Goal: Information Seeking & Learning: Learn about a topic

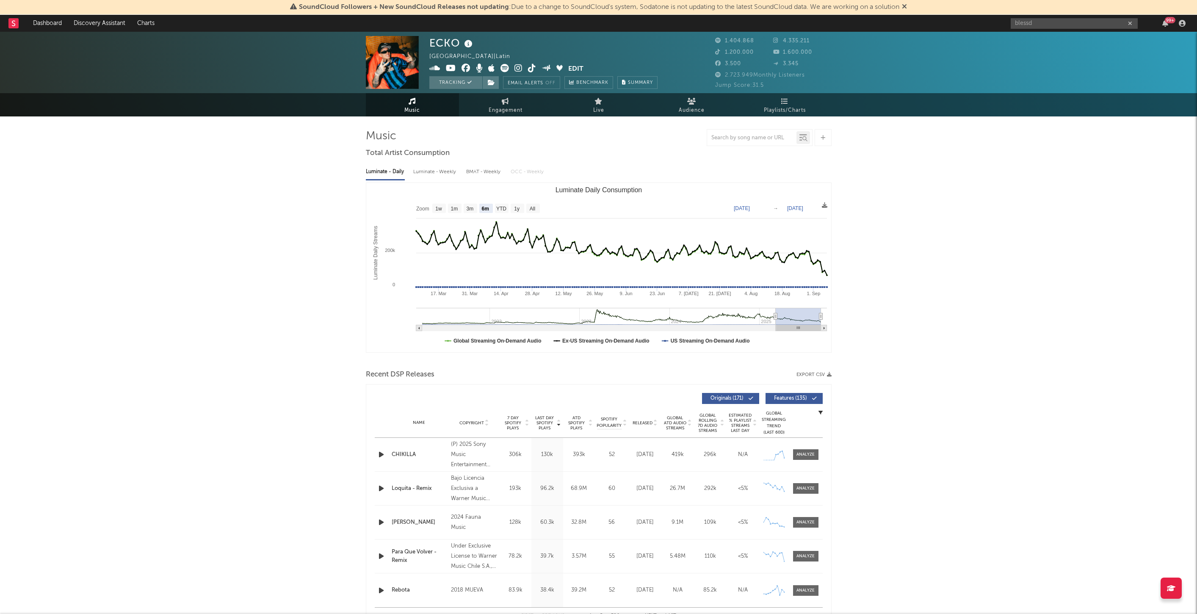
select select "6m"
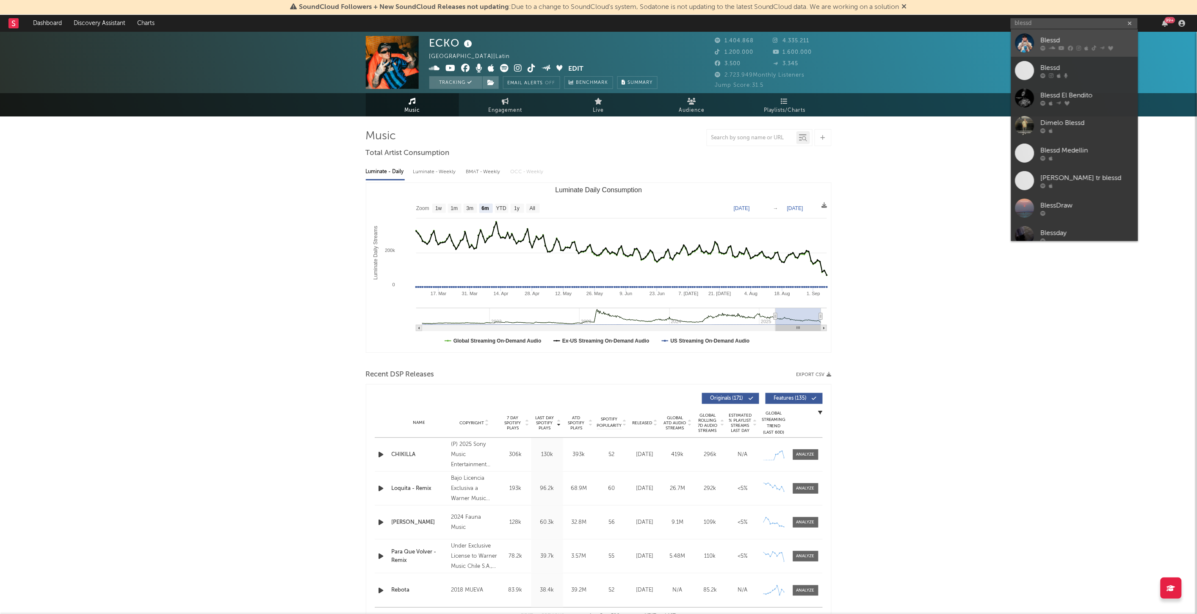
click at [1053, 38] on div "Blessd" at bounding box center [1087, 40] width 93 height 10
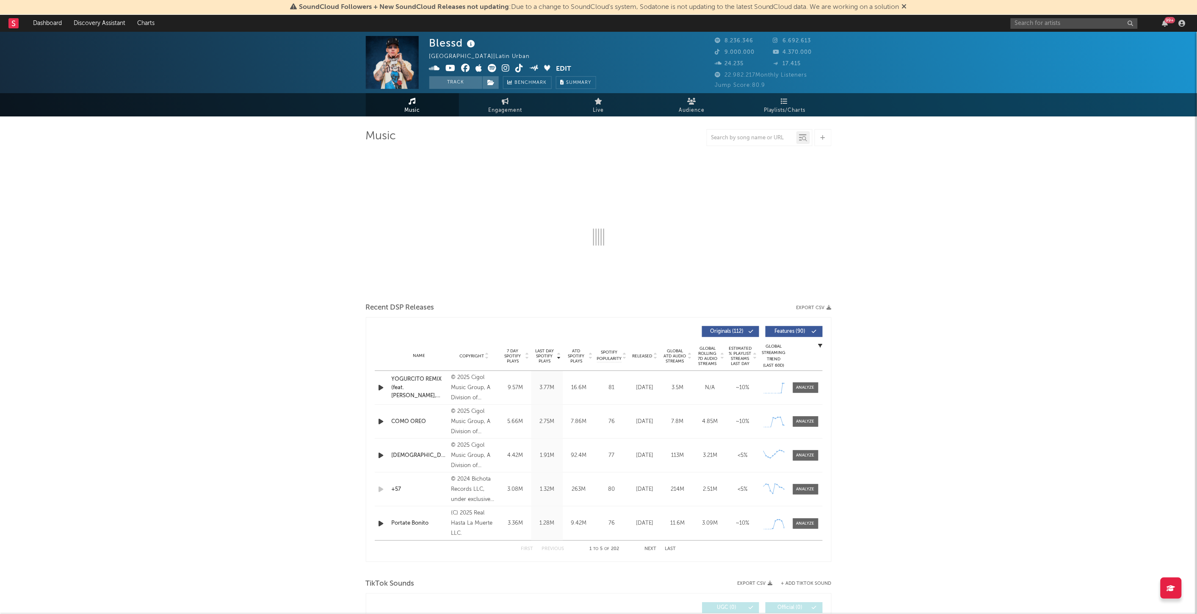
select select "6m"
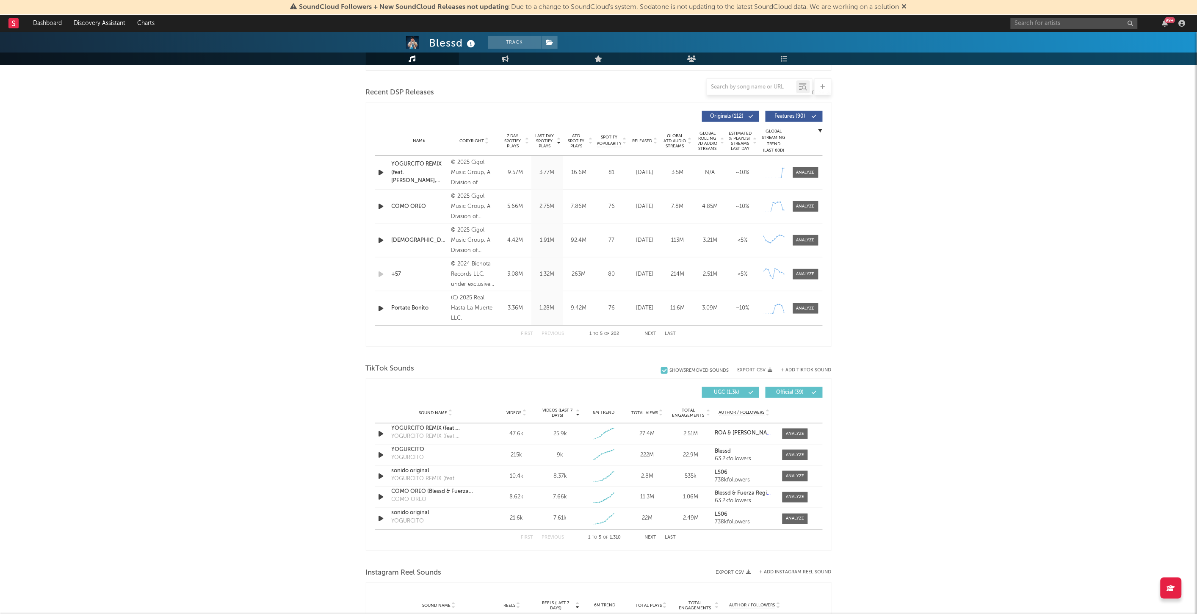
scroll to position [329, 0]
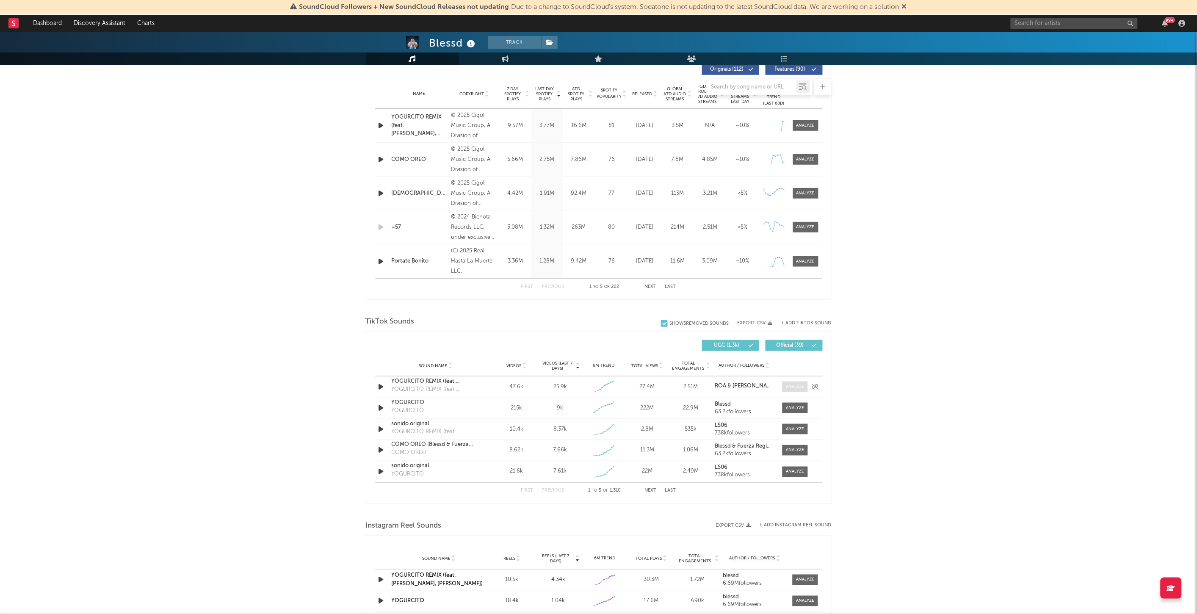
click at [795, 384] on div at bounding box center [795, 387] width 18 height 6
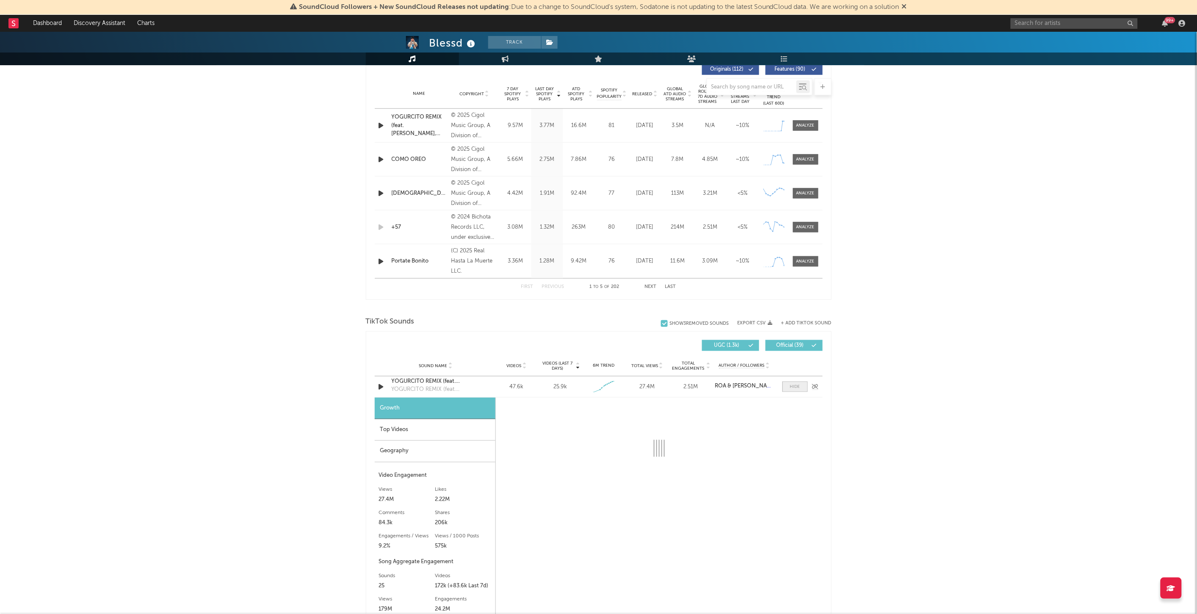
select select "1w"
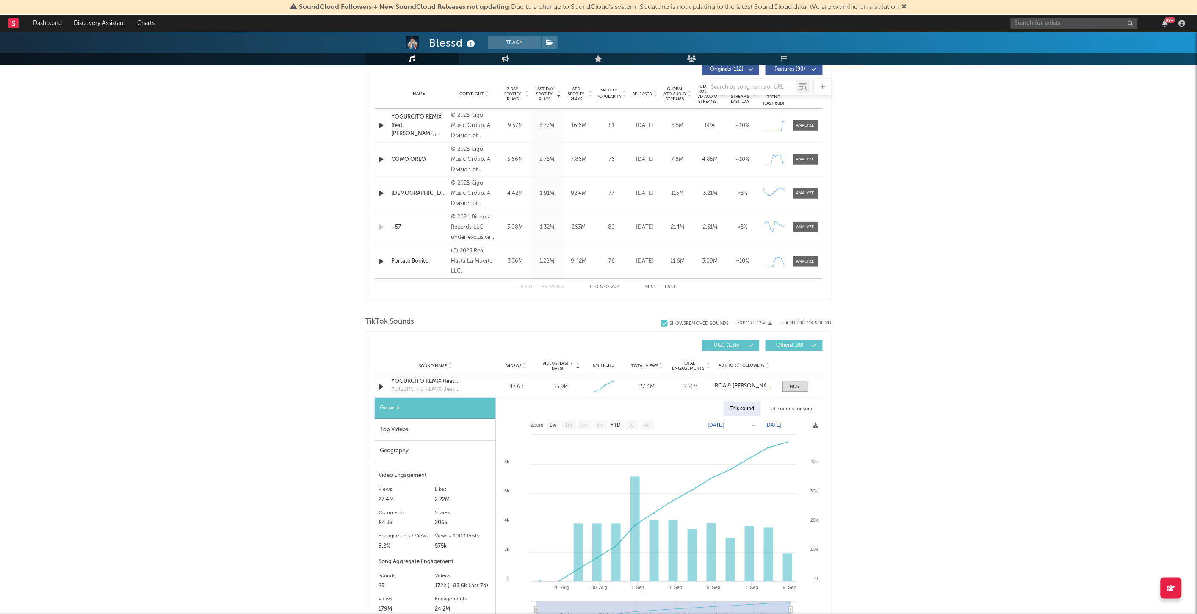
click at [387, 429] on div "Top Videos" at bounding box center [435, 430] width 121 height 22
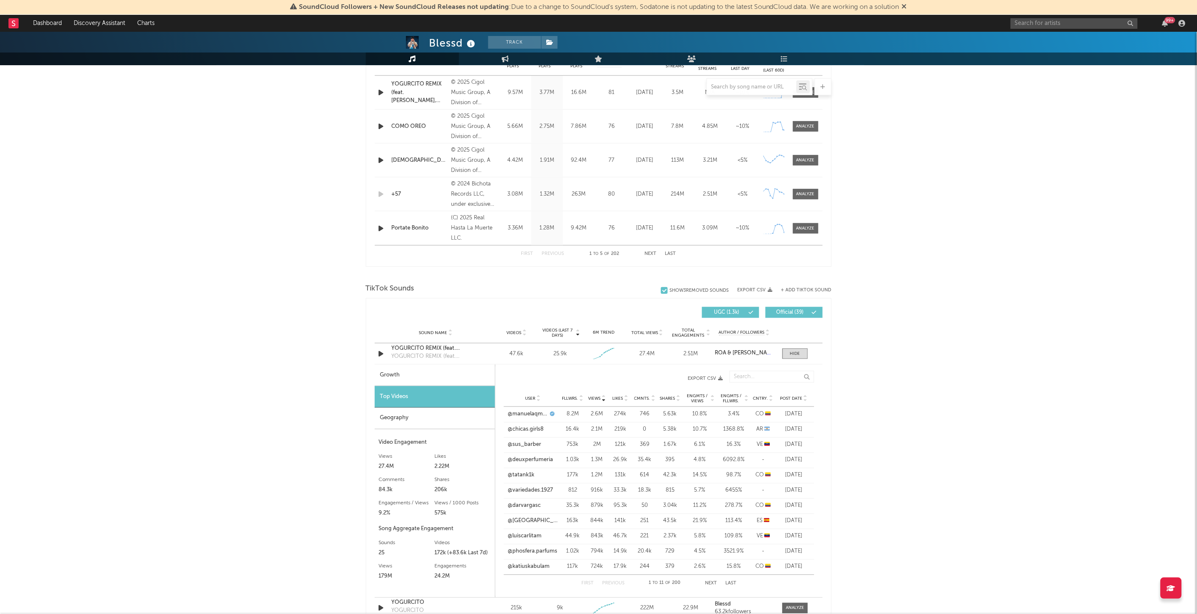
scroll to position [376, 0]
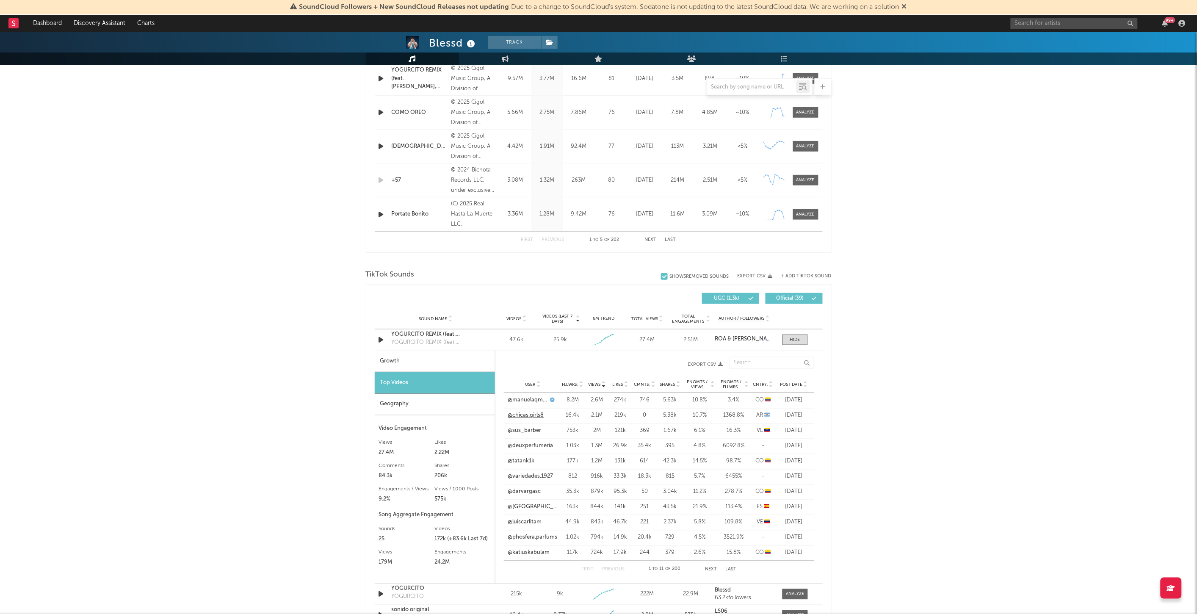
click at [536, 415] on link "@chicas.girls8" at bounding box center [526, 416] width 36 height 8
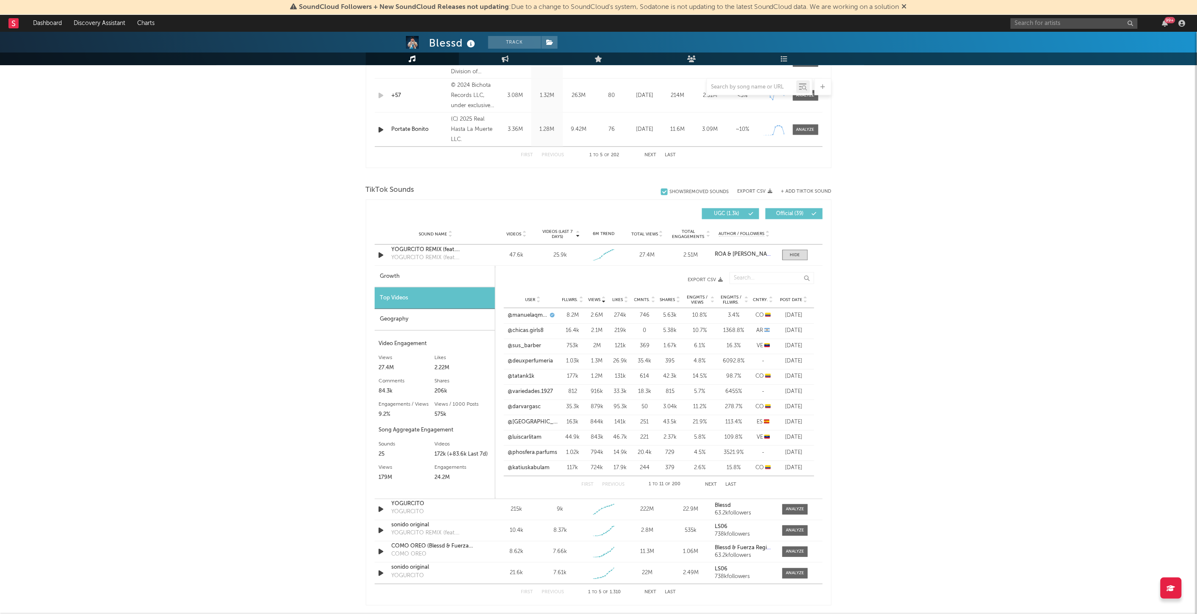
scroll to position [470, 0]
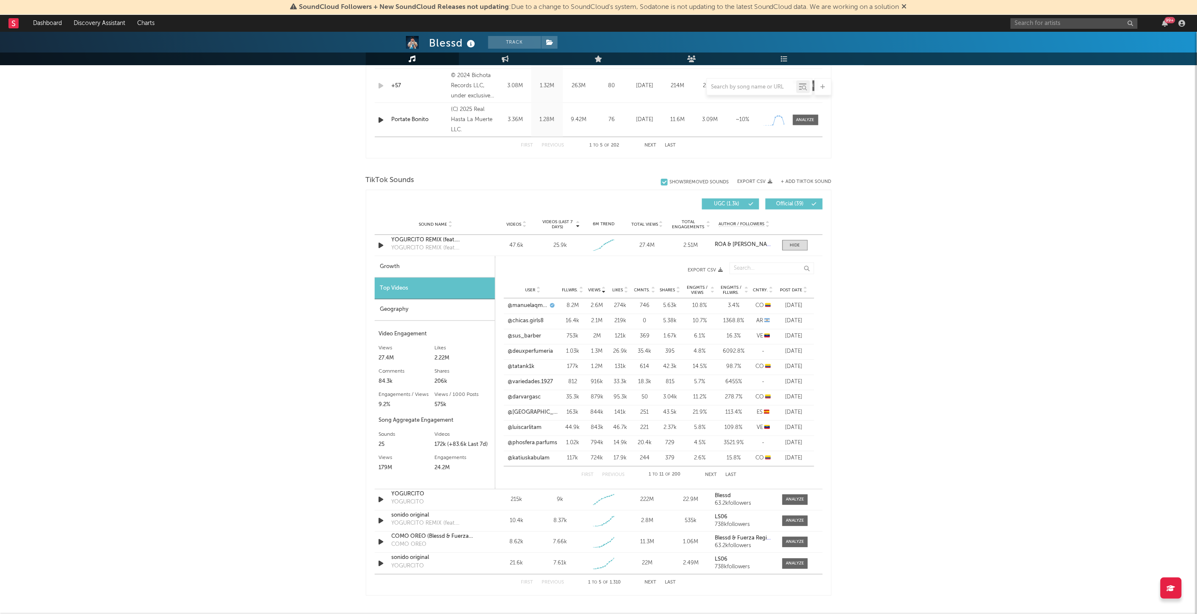
click at [709, 472] on div "First Previous 1 to 11 of 200 Next Last" at bounding box center [658, 475] width 155 height 17
click at [709, 473] on button "Next" at bounding box center [711, 475] width 12 height 5
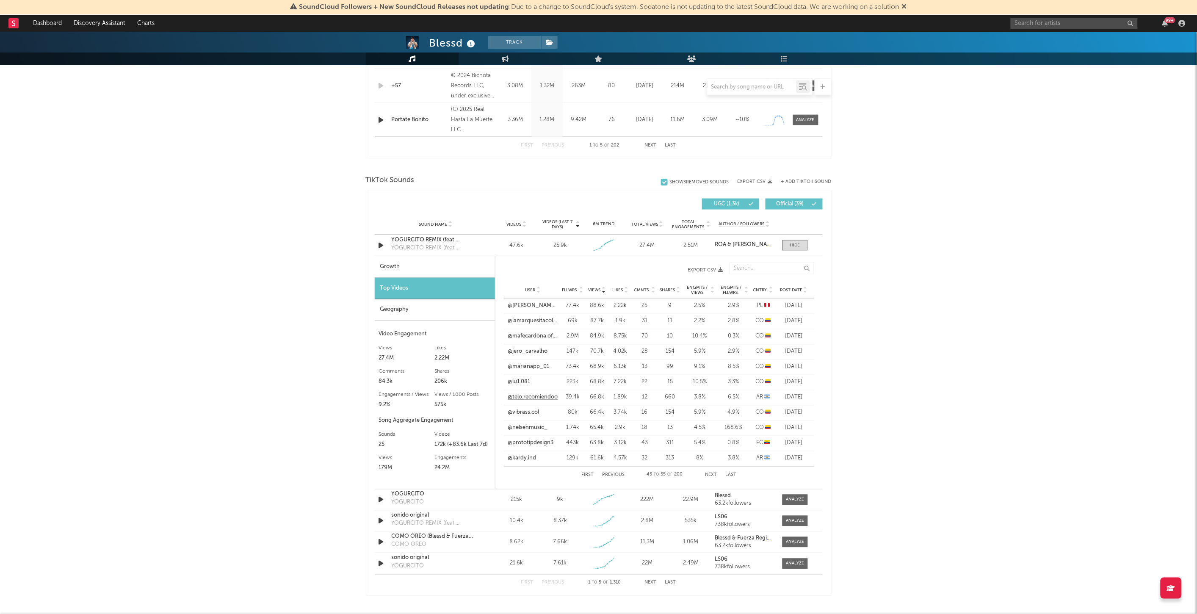
click at [547, 396] on link "@telo.recomiendoo" at bounding box center [533, 397] width 50 height 8
click at [523, 459] on link "@kardy.ind" at bounding box center [522, 458] width 28 height 8
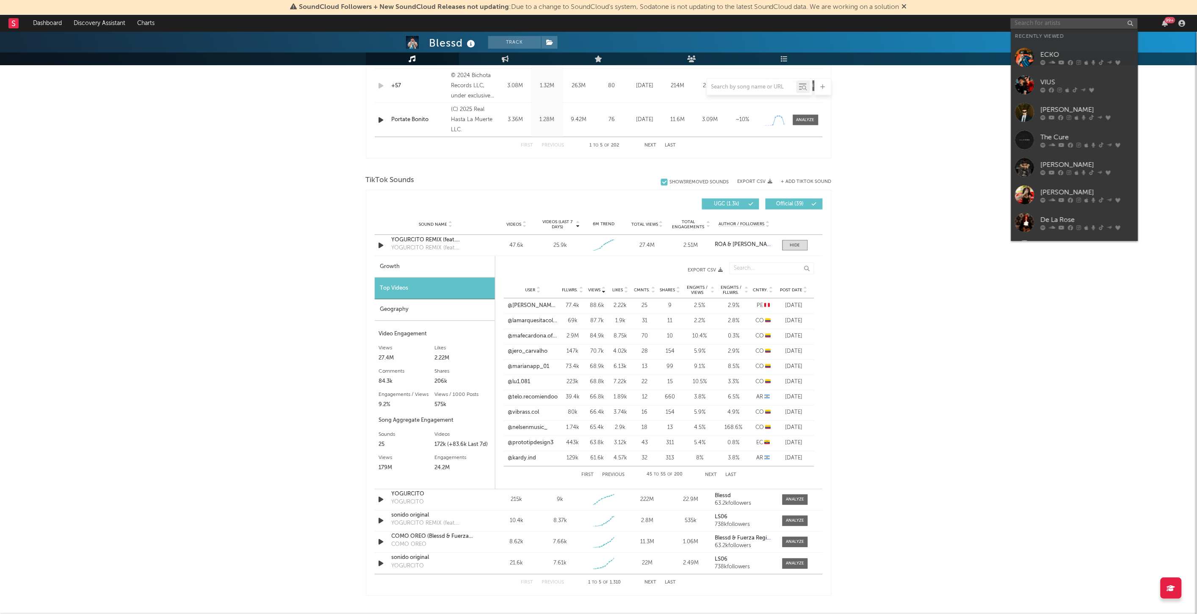
click at [1043, 19] on input "text" at bounding box center [1074, 23] width 127 height 11
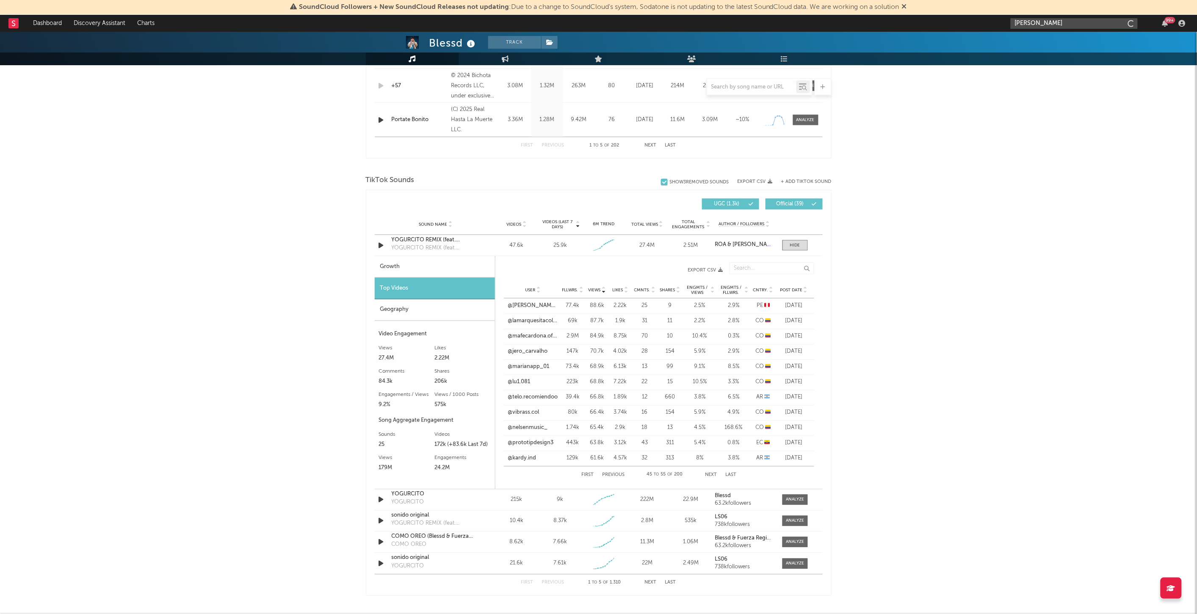
type input "[PERSON_NAME]"
click at [786, 519] on div at bounding box center [795, 521] width 18 height 6
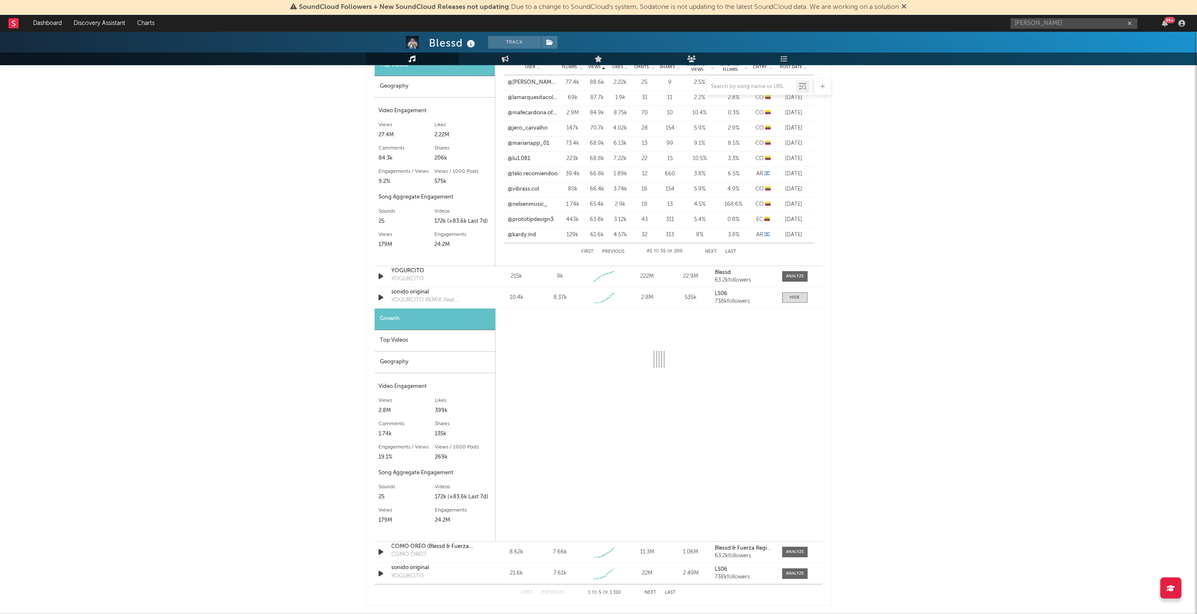
scroll to position [705, 0]
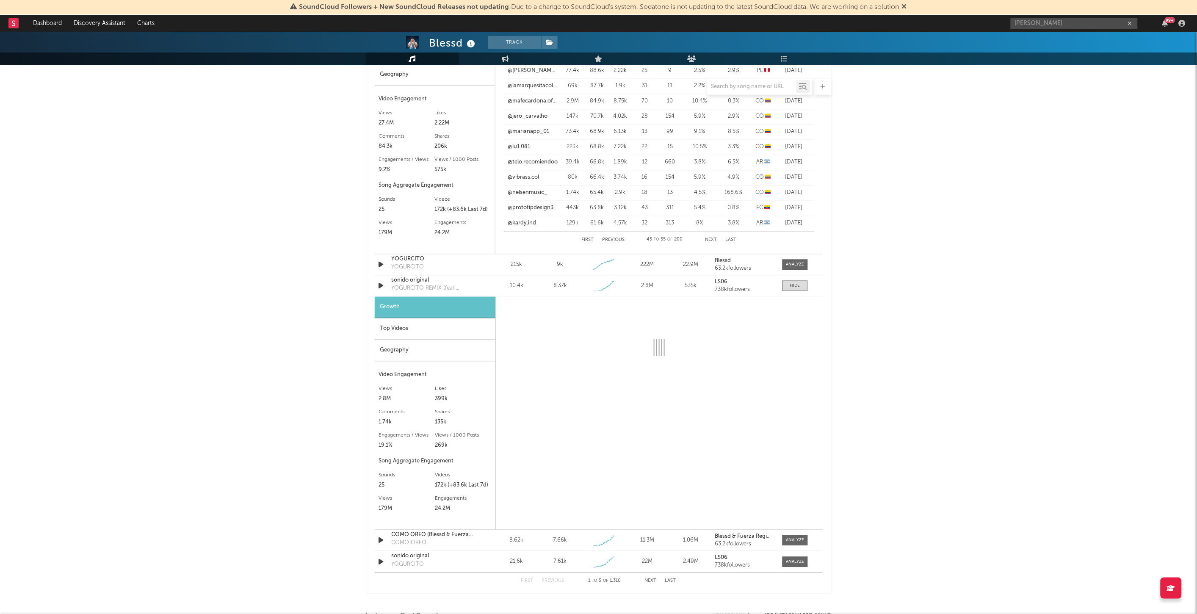
select select "1w"
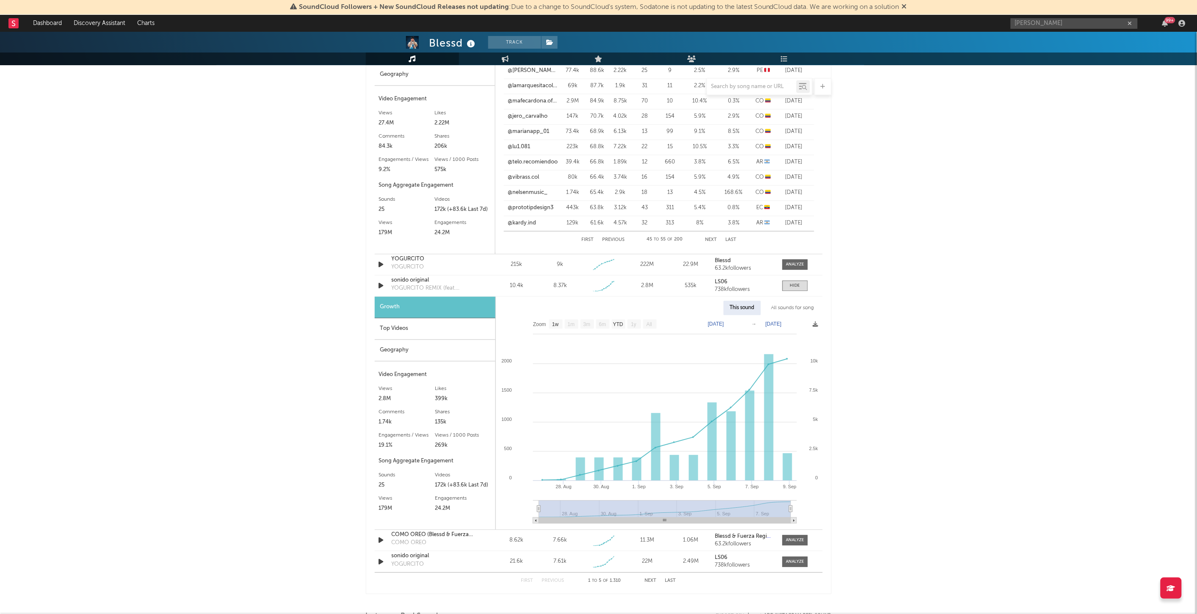
click at [429, 332] on div "Top Videos" at bounding box center [435, 329] width 121 height 22
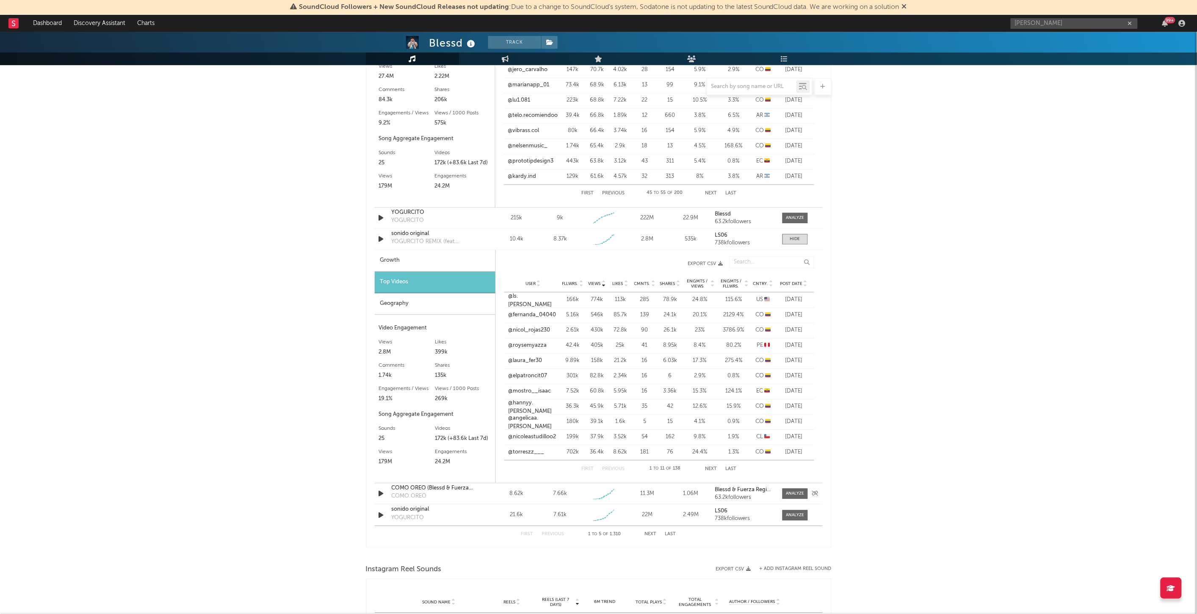
scroll to position [752, 0]
click at [709, 467] on button "Next" at bounding box center [711, 469] width 12 height 5
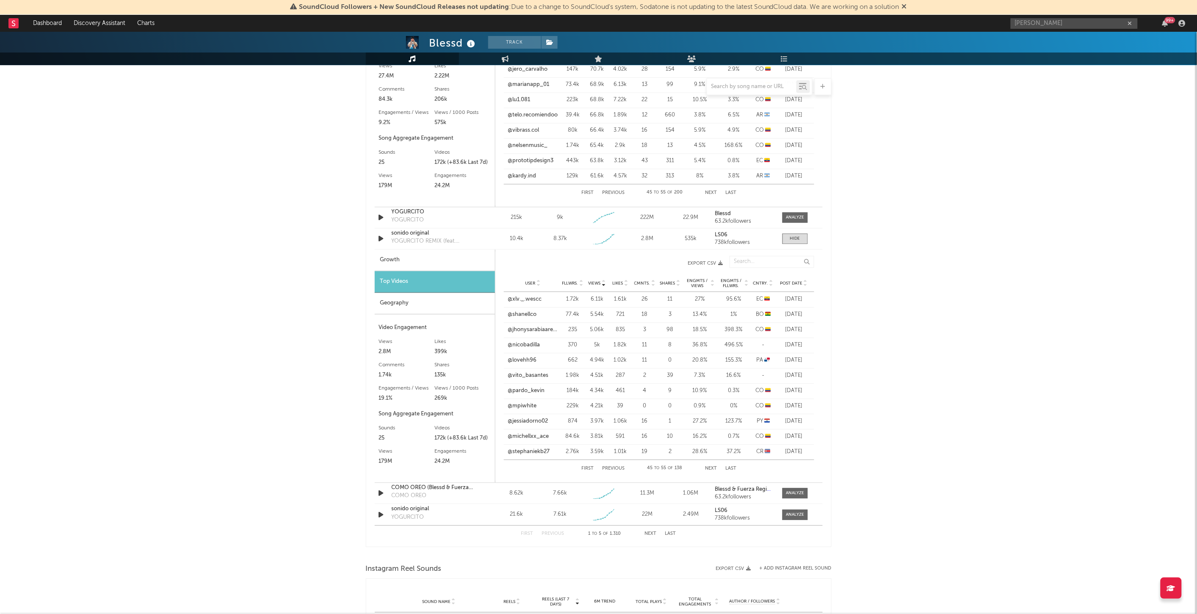
click at [709, 467] on button "Next" at bounding box center [711, 469] width 12 height 5
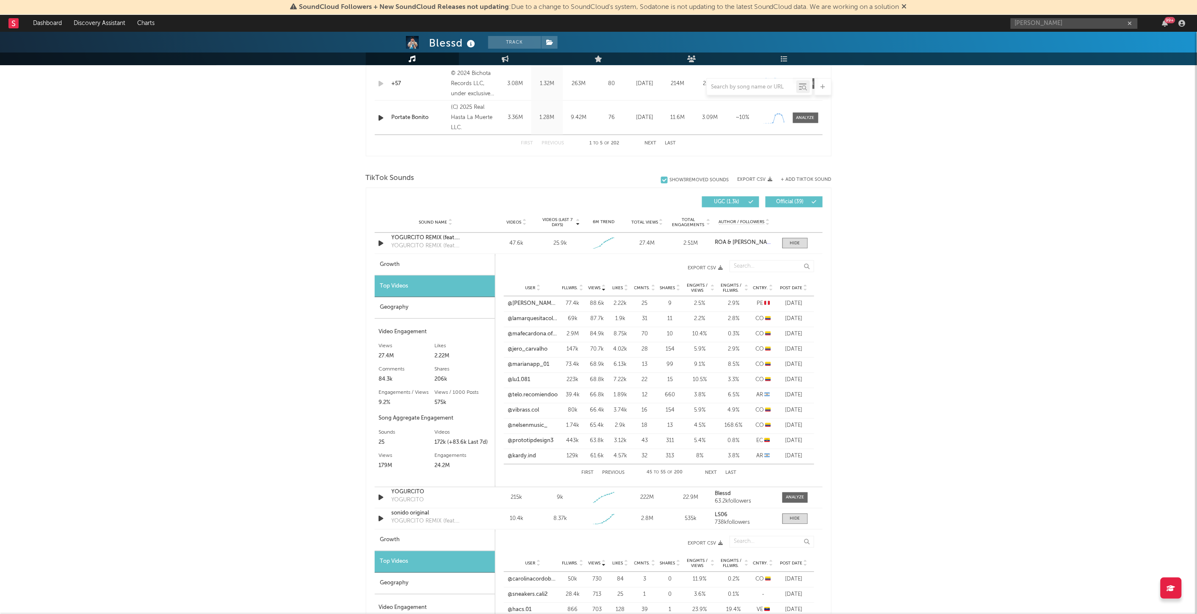
scroll to position [470, 0]
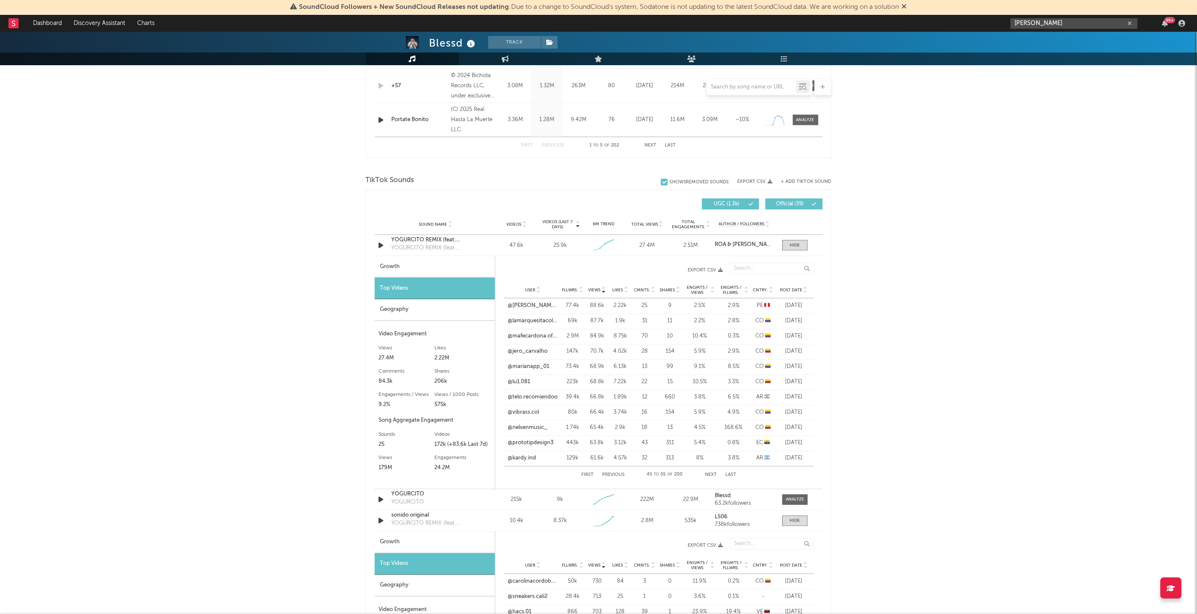
click at [1053, 18] on input "[PERSON_NAME]" at bounding box center [1074, 23] width 127 height 11
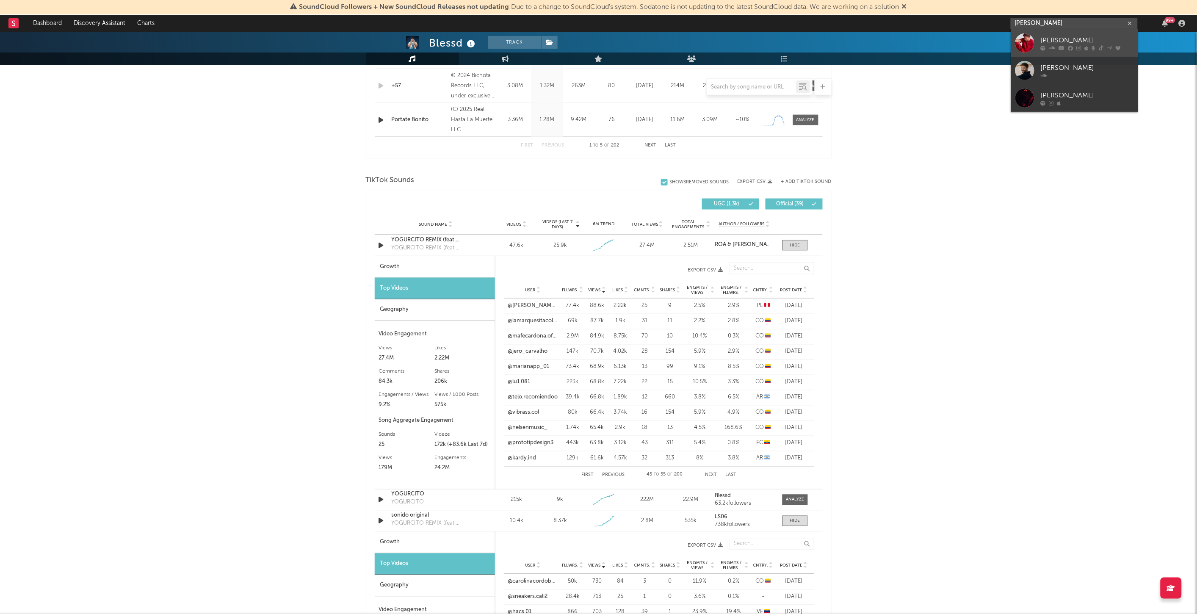
type input "[PERSON_NAME]"
click at [1076, 35] on div "[PERSON_NAME]" at bounding box center [1087, 40] width 93 height 10
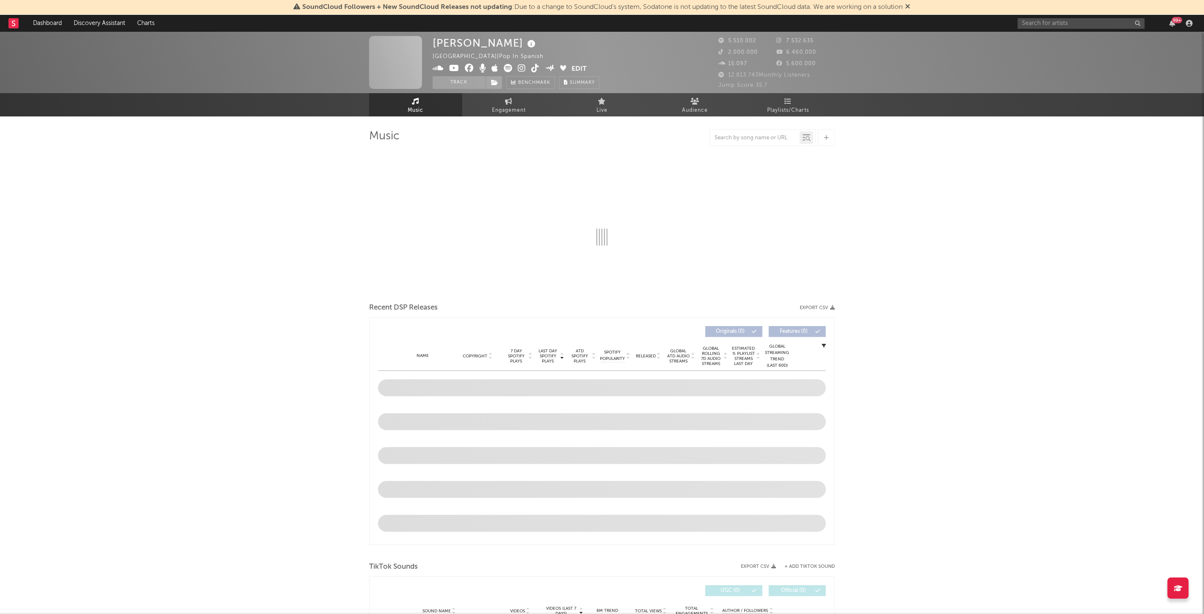
select select "6m"
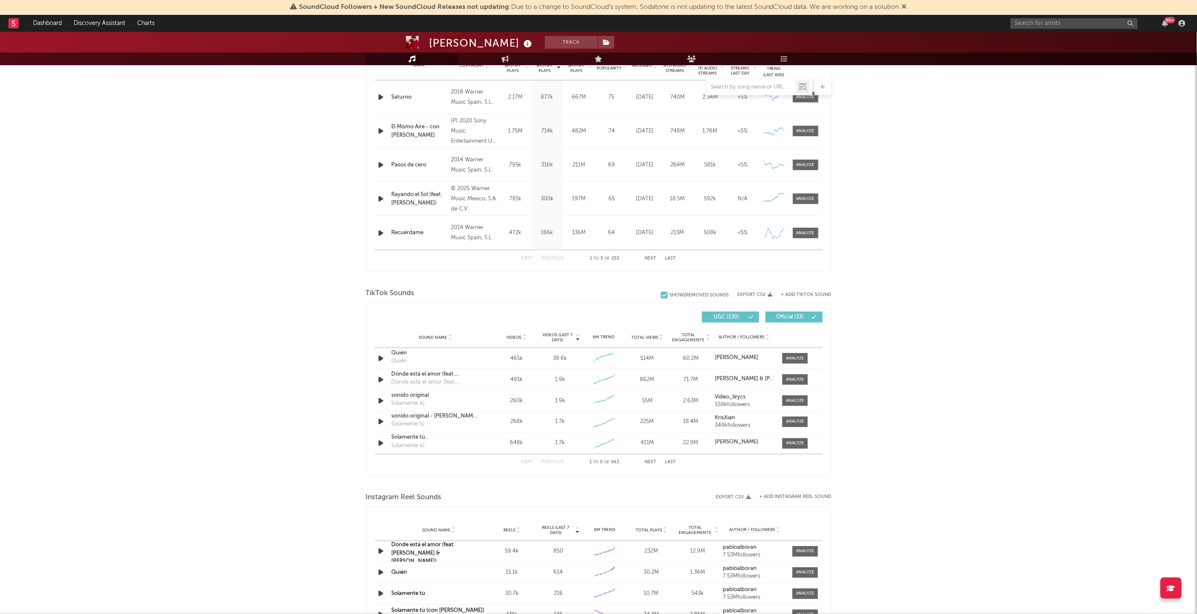
scroll to position [470, 0]
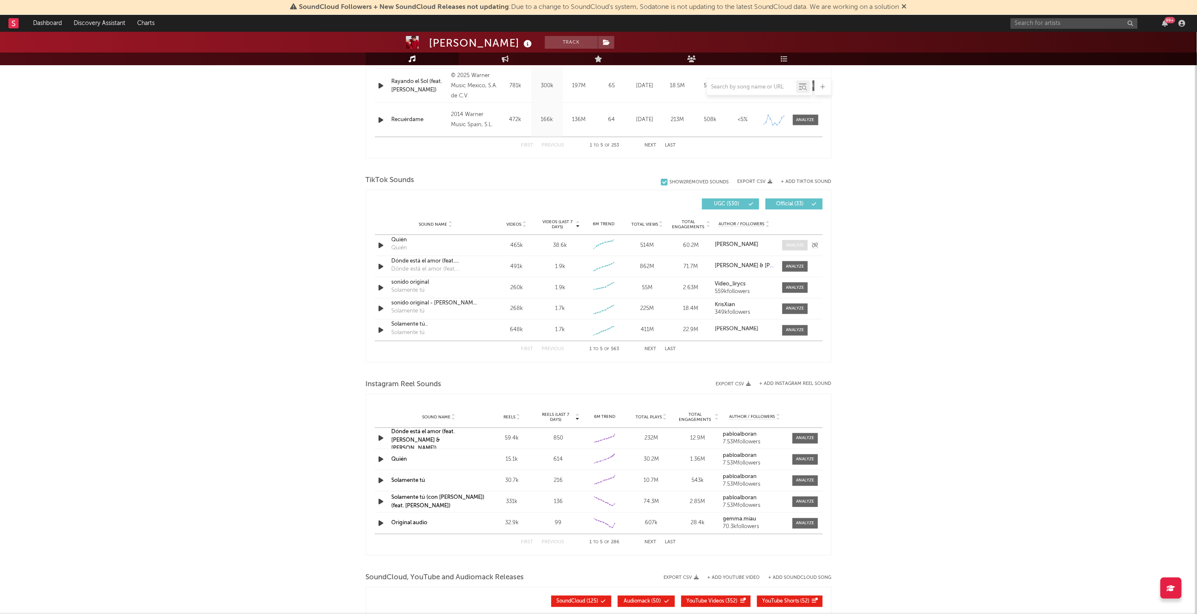
click at [794, 244] on div at bounding box center [795, 245] width 18 height 6
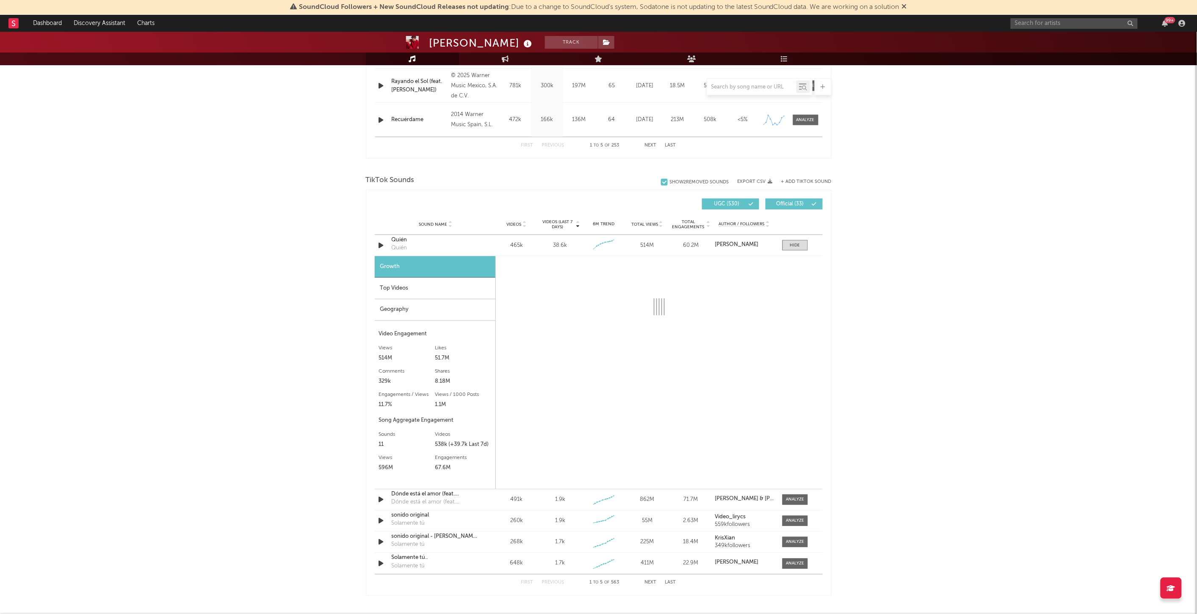
click at [392, 288] on div "Top Videos" at bounding box center [435, 289] width 121 height 22
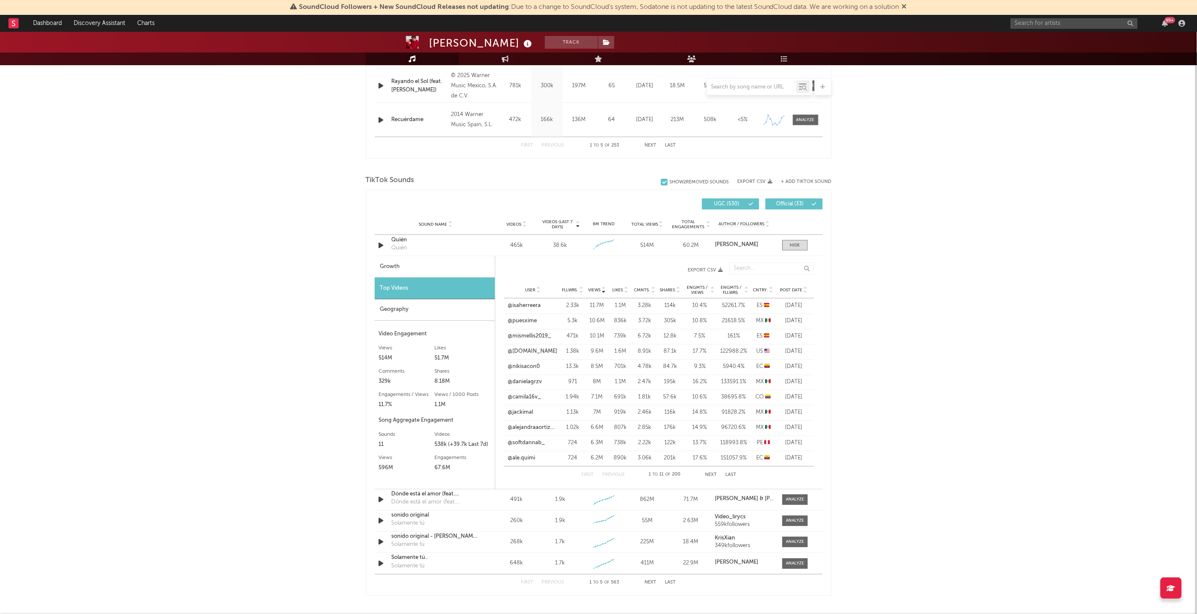
click at [713, 475] on button "Next" at bounding box center [711, 475] width 12 height 5
click at [528, 304] on link "@levyftperroni" at bounding box center [526, 306] width 37 height 8
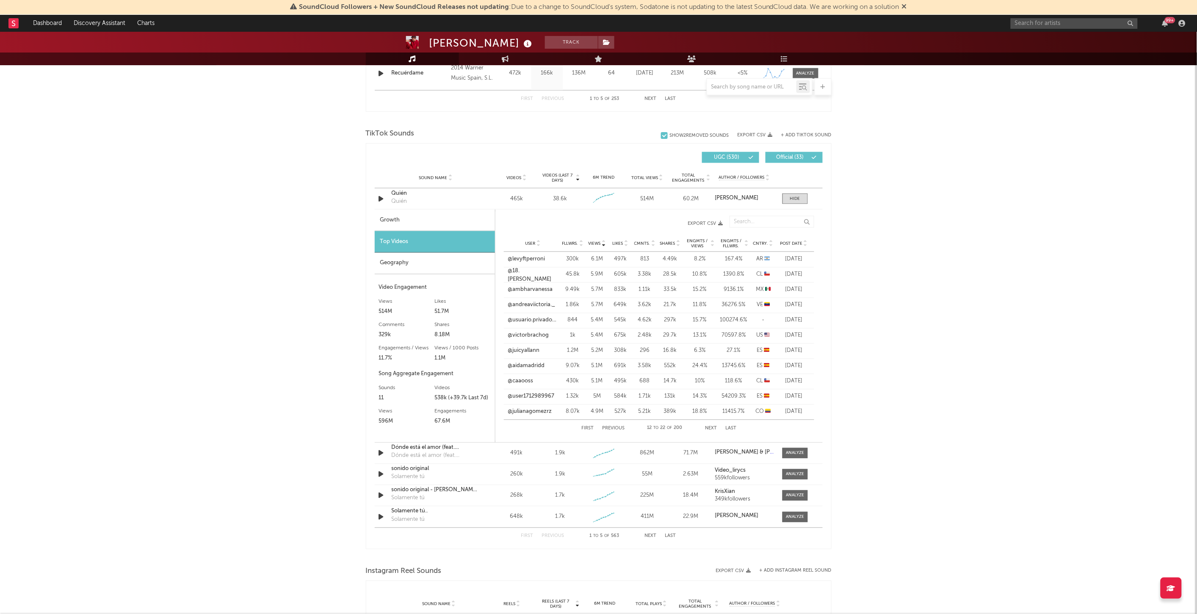
scroll to position [517, 0]
click at [709, 428] on button "Next" at bounding box center [711, 428] width 12 height 5
click at [541, 274] on link "@mile.[PERSON_NAME]" at bounding box center [533, 275] width 50 height 17
click at [710, 429] on button "Next" at bounding box center [711, 428] width 12 height 5
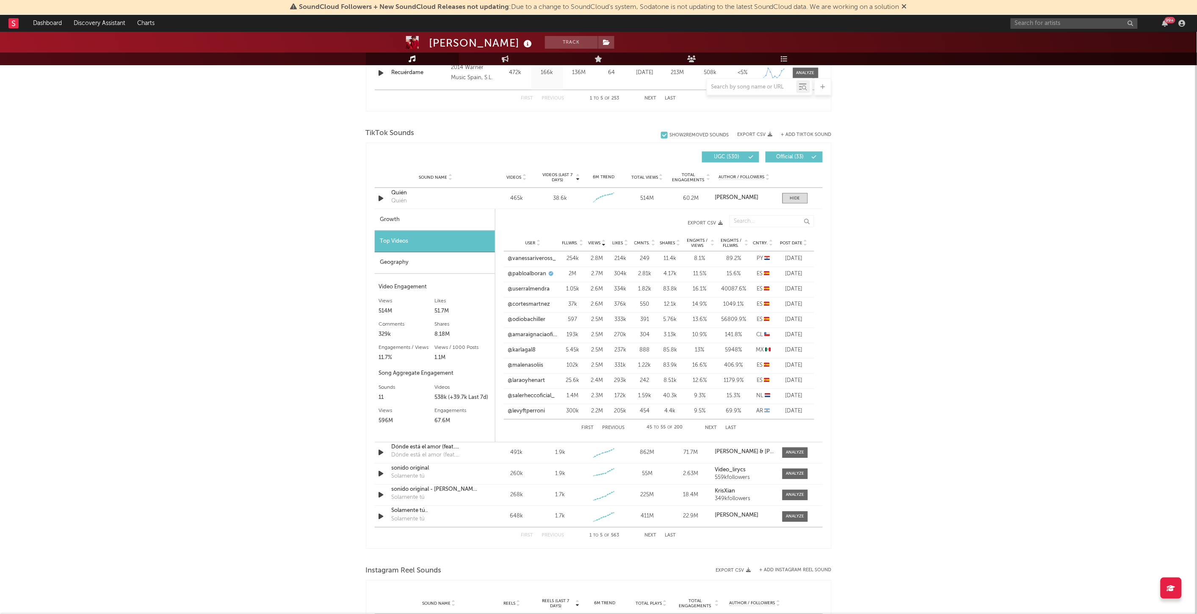
click at [707, 429] on button "Next" at bounding box center [711, 428] width 12 height 5
